Goal: Find specific page/section: Find specific page/section

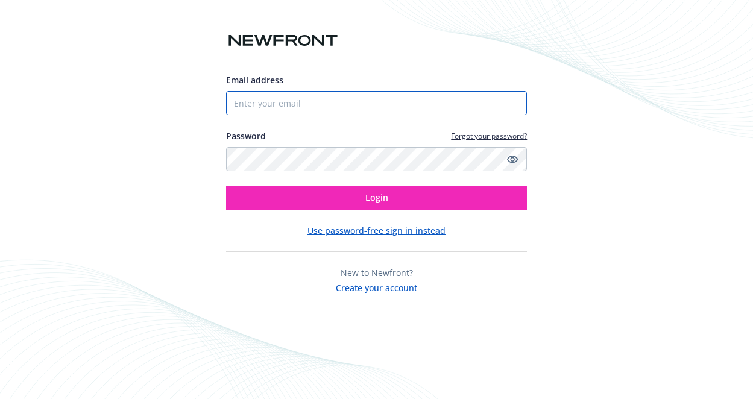
click at [351, 106] on input "Email address" at bounding box center [377, 103] width 302 height 24
type input "[EMAIL_ADDRESS]"
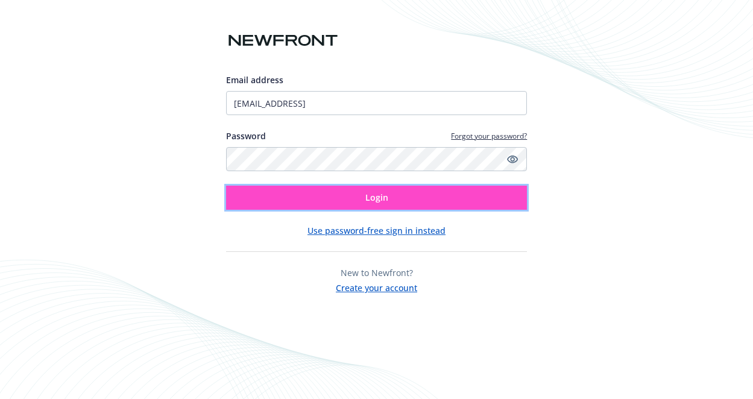
click at [366, 199] on span "Login" at bounding box center [377, 197] width 23 height 11
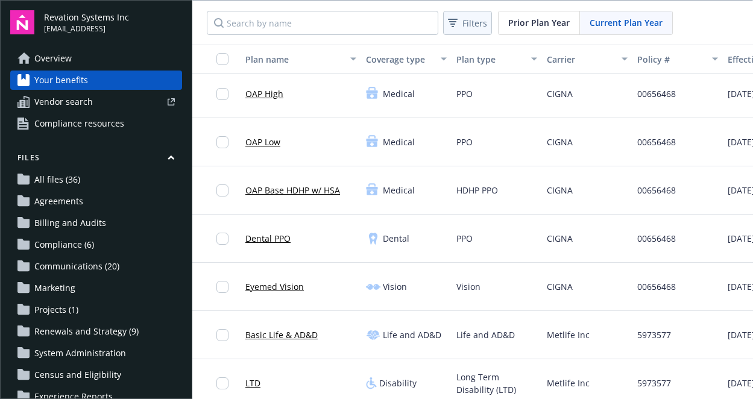
scroll to position [5, 0]
